Goal: Browse casually

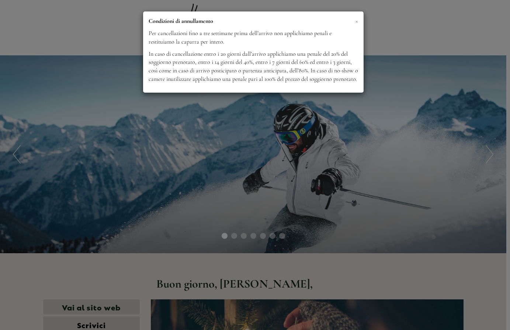
click at [357, 21] on span "×" at bounding box center [356, 20] width 3 height 9
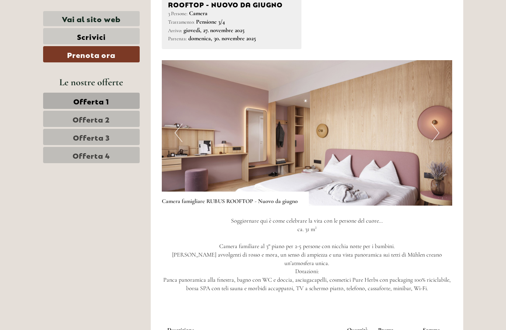
scroll to position [693, 0]
click at [437, 131] on button "Next" at bounding box center [436, 132] width 8 height 18
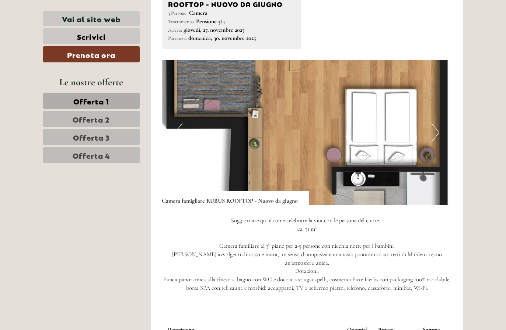
click at [180, 134] on button "Previous" at bounding box center [179, 132] width 8 height 18
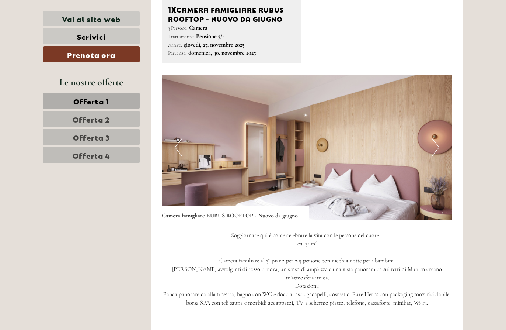
scroll to position [672, 0]
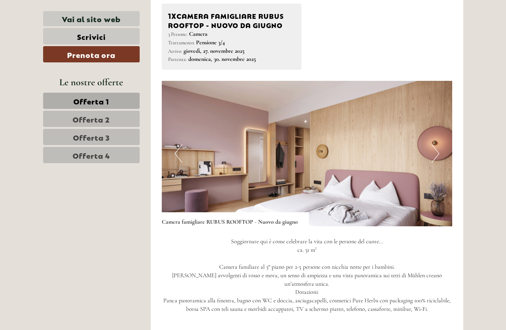
click at [435, 149] on button "Next" at bounding box center [436, 153] width 8 height 18
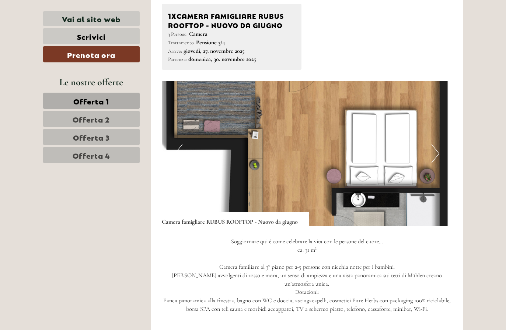
click at [433, 149] on button "Next" at bounding box center [436, 153] width 8 height 18
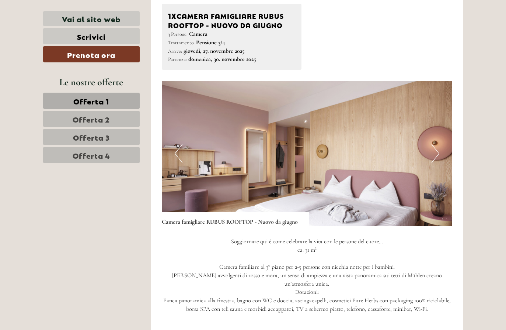
click at [433, 149] on button "Next" at bounding box center [436, 153] width 8 height 18
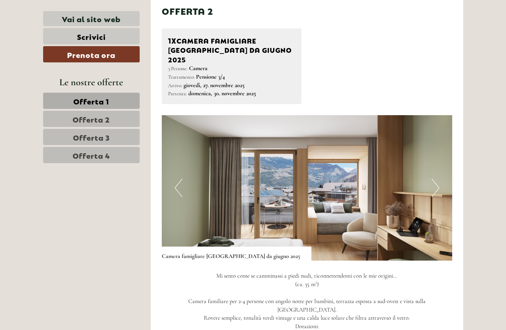
scroll to position [1170, 0]
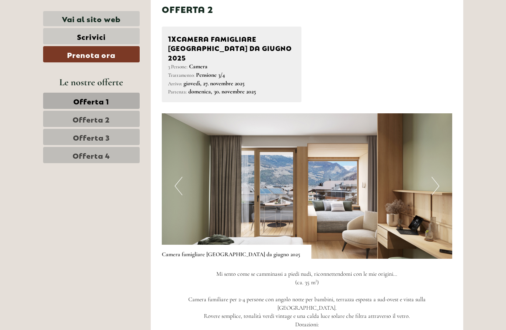
click at [435, 177] on button "Next" at bounding box center [436, 186] width 8 height 18
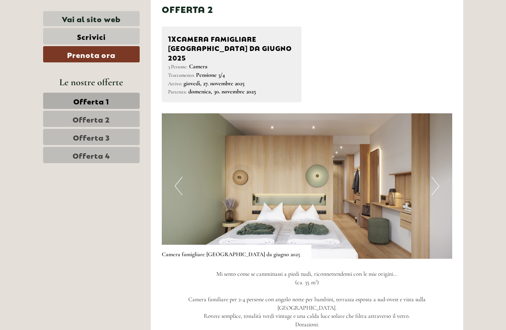
click at [435, 177] on button "Next" at bounding box center [436, 186] width 8 height 18
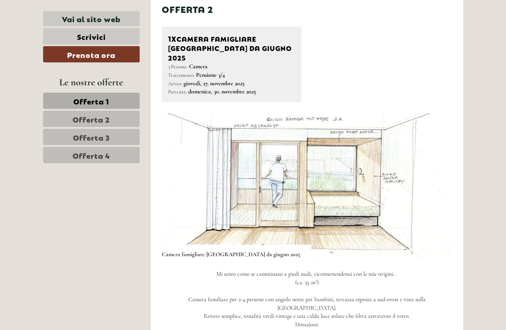
click at [435, 177] on button "Next" at bounding box center [436, 186] width 8 height 18
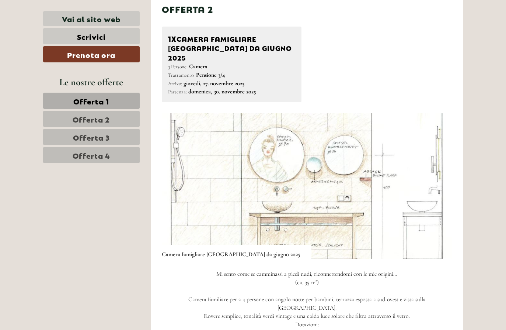
click at [435, 177] on button "Next" at bounding box center [436, 186] width 8 height 18
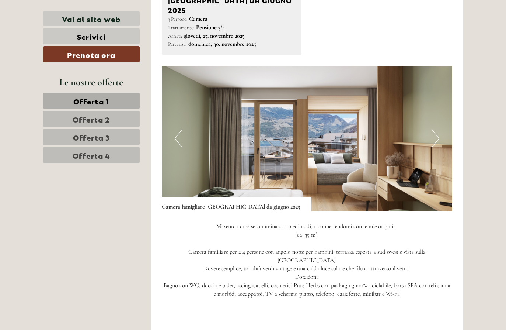
scroll to position [1209, 0]
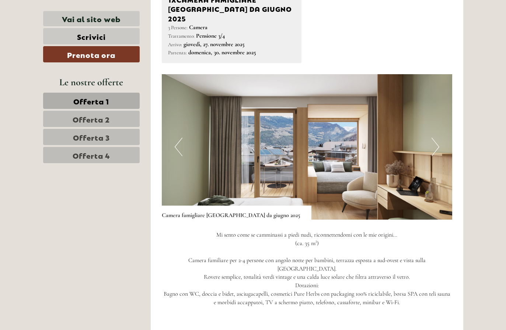
drag, startPoint x: 441, startPoint y: 129, endPoint x: 436, endPoint y: 129, distance: 5.5
click at [441, 129] on img at bounding box center [307, 146] width 291 height 145
click at [436, 138] on button "Next" at bounding box center [436, 147] width 8 height 18
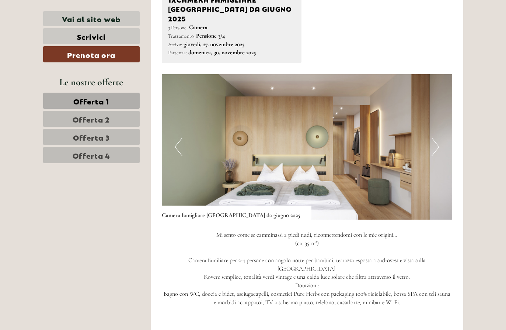
click at [436, 138] on button "Next" at bounding box center [436, 147] width 8 height 18
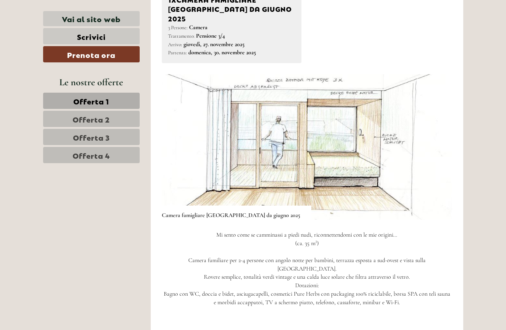
click at [436, 138] on button "Next" at bounding box center [436, 147] width 8 height 18
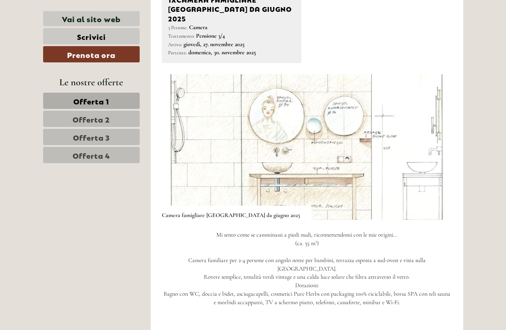
click at [436, 138] on button "Next" at bounding box center [436, 147] width 8 height 18
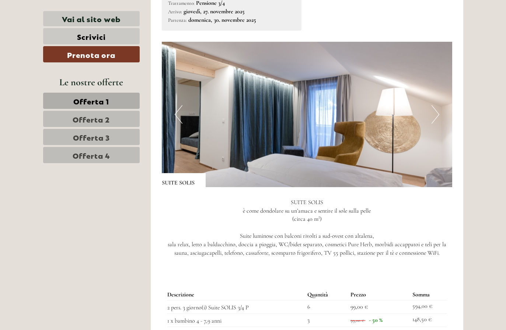
scroll to position [1754, 0]
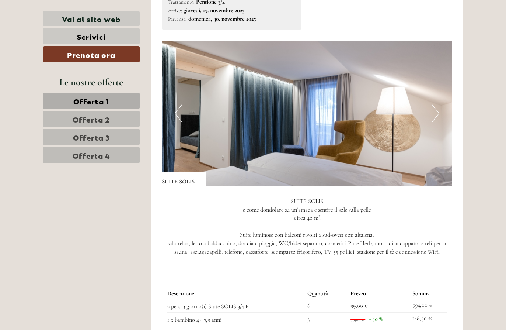
click at [437, 104] on button "Next" at bounding box center [436, 113] width 8 height 18
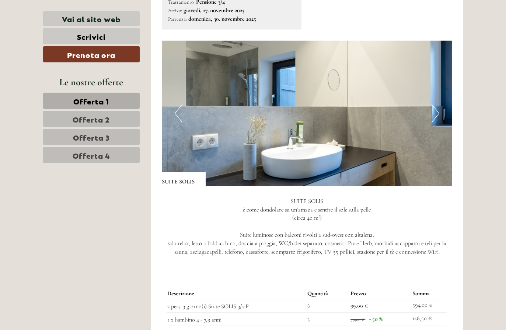
click at [437, 104] on button "Next" at bounding box center [436, 113] width 8 height 18
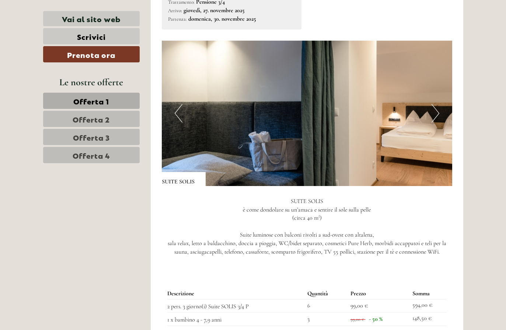
click at [437, 104] on button "Next" at bounding box center [436, 113] width 8 height 18
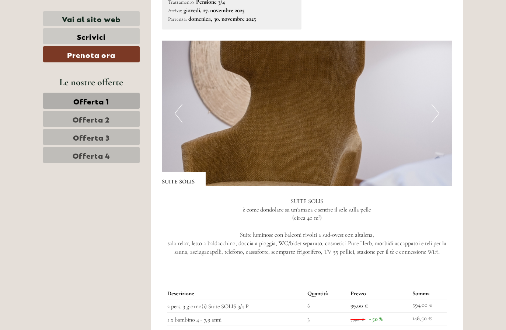
click at [437, 104] on button "Next" at bounding box center [436, 113] width 8 height 18
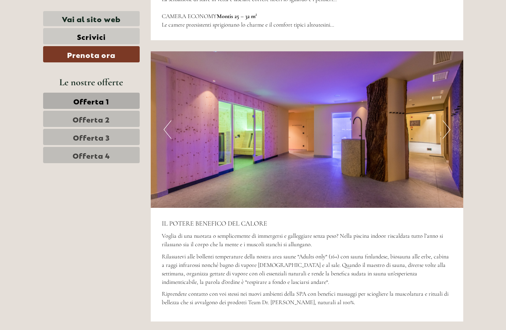
scroll to position [2658, 0]
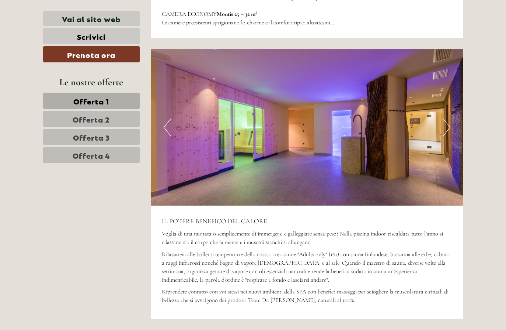
click at [451, 104] on img at bounding box center [307, 127] width 313 height 156
click at [452, 100] on img at bounding box center [307, 127] width 313 height 156
click at [450, 118] on button "Next" at bounding box center [447, 127] width 8 height 18
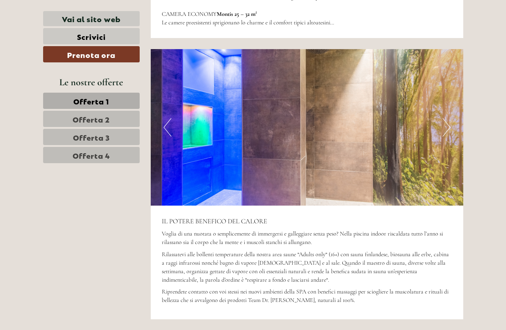
click at [449, 118] on button "Next" at bounding box center [447, 127] width 8 height 18
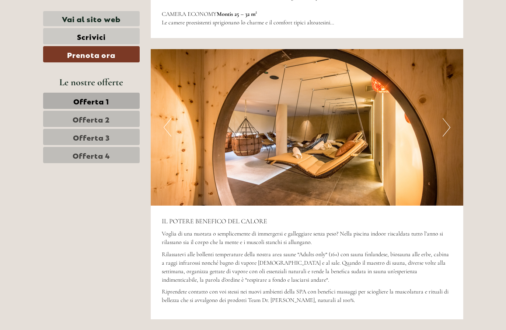
click at [449, 118] on button "Next" at bounding box center [447, 127] width 8 height 18
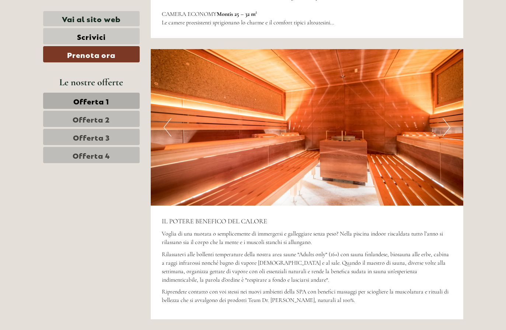
click at [449, 118] on button "Next" at bounding box center [447, 127] width 8 height 18
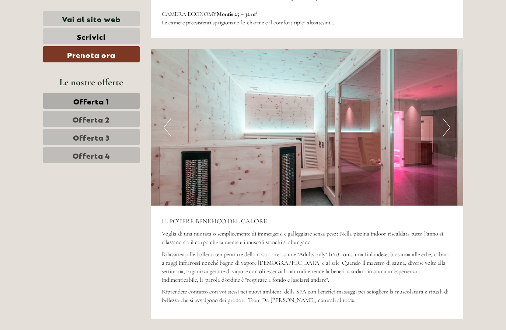
click at [449, 118] on button "Next" at bounding box center [447, 127] width 8 height 18
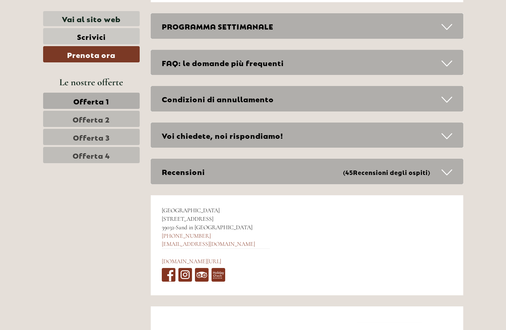
scroll to position [3611, 0]
